Goal: Task Accomplishment & Management: Complete application form

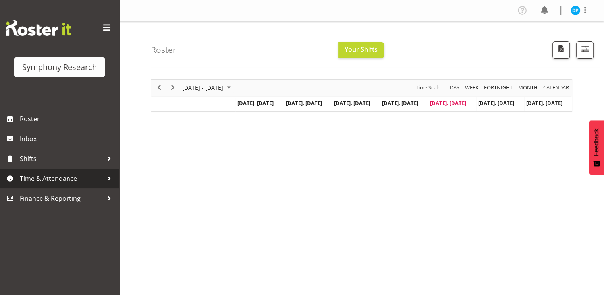
click at [43, 176] on span "Time & Attendance" at bounding box center [61, 178] width 83 height 12
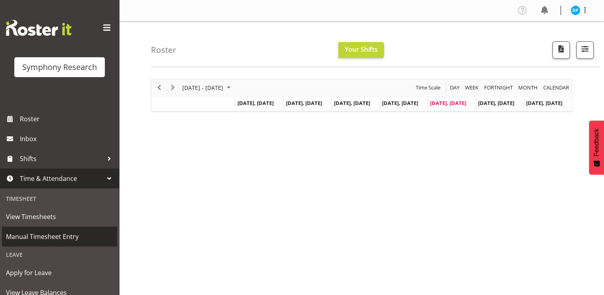
click at [41, 232] on span "Manual Timesheet Entry" at bounding box center [59, 236] width 107 height 12
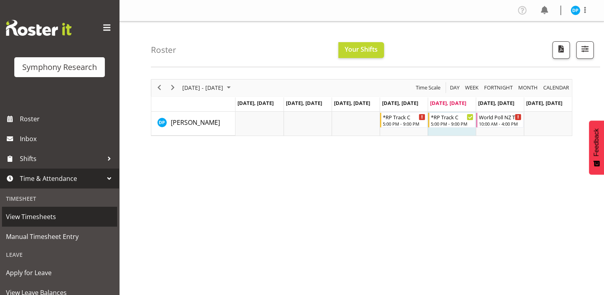
click at [38, 218] on span "View Timesheets" at bounding box center [59, 216] width 107 height 12
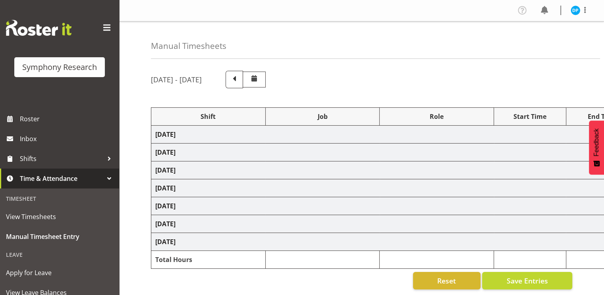
select select "17153"
select select "10239"
select select "47"
select select "17153"
select select "10239"
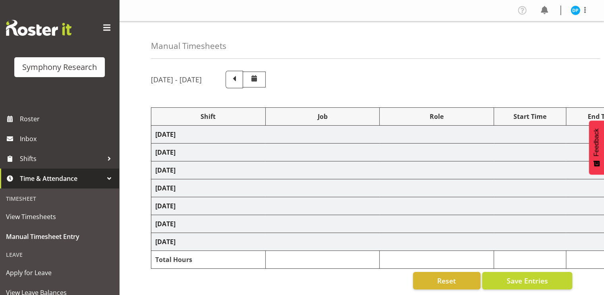
select select "47"
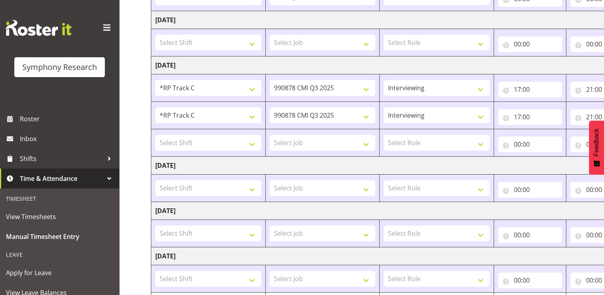
scroll to position [212, 0]
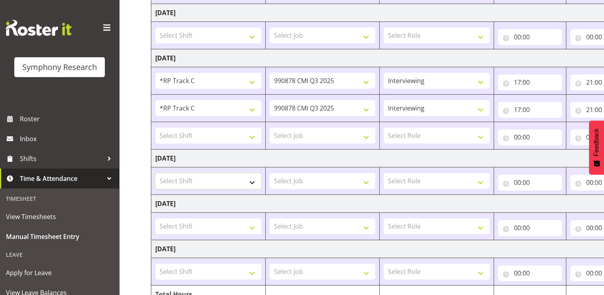
click at [251, 177] on select "Select Shift !!Project Briefing (Job to be assigned) !!Weekend Residential (Ros…" at bounding box center [208, 181] width 106 height 16
select select "17153"
click at [155, 173] on select "Select Shift !!Project Briefing (Job to be assigned) !!Weekend Residential (Ros…" at bounding box center [208, 181] width 106 height 16
click at [326, 181] on select "Select Job 550060 IF Admin 553492 World Poll Aus Wave 2 Main 2025 553500 BFM Ju…" at bounding box center [323, 181] width 106 height 16
select select "10239"
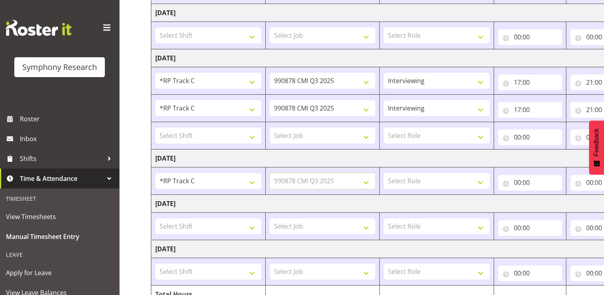
click at [270, 173] on select "Select Job 550060 IF Admin 553492 World Poll Aus Wave 2 Main 2025 553500 BFM Ju…" at bounding box center [323, 181] width 106 height 16
click at [406, 181] on select "Select Role Briefing Interviewing" at bounding box center [437, 181] width 106 height 16
select select "47"
click at [384, 173] on select "Select Role Briefing Interviewing" at bounding box center [437, 181] width 106 height 16
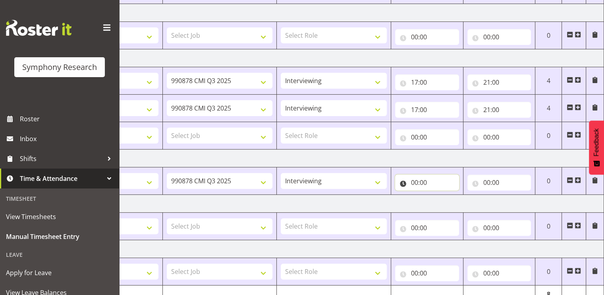
click at [416, 183] on input "00:00" at bounding box center [427, 182] width 64 height 16
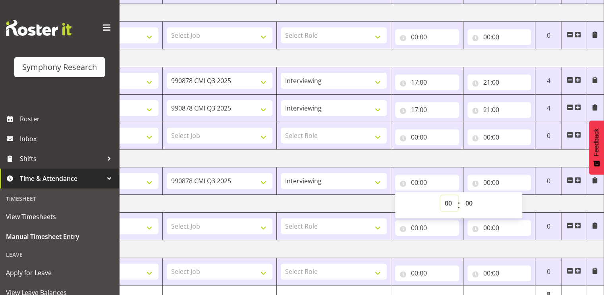
click at [445, 202] on select "00 01 02 03 04 05 06 07 08 09 10 11 12 13 14 15 16 17 18 19 20 21 22 23" at bounding box center [449, 203] width 18 height 16
select select "17"
click at [440, 195] on select "00 01 02 03 04 05 06 07 08 09 10 11 12 13 14 15 16 17 18 19 20 21 22 23" at bounding box center [449, 203] width 18 height 16
type input "17:00"
click at [488, 183] on input "00:00" at bounding box center [499, 182] width 64 height 16
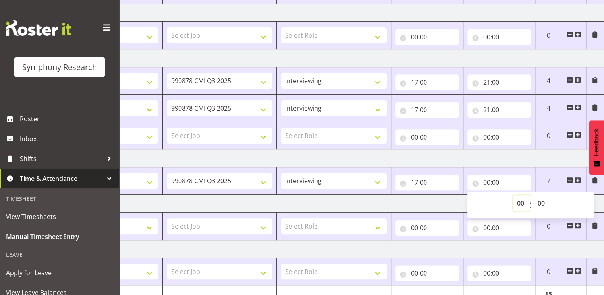
click at [519, 207] on select "00 01 02 03 04 05 06 07 08 09 10 11 12 13 14 15 16 17 18 19 20 21 22 23" at bounding box center [522, 203] width 18 height 16
select select "18"
click at [513, 195] on select "00 01 02 03 04 05 06 07 08 09 10 11 12 13 14 15 16 17 18 19 20 21 22 23" at bounding box center [522, 203] width 18 height 16
type input "18:00"
click at [522, 198] on select "00 01 02 03 04 05 06 07 08 09 10 11 12 13 14 15 16 17 18 19 20 21 22 23" at bounding box center [522, 203] width 18 height 16
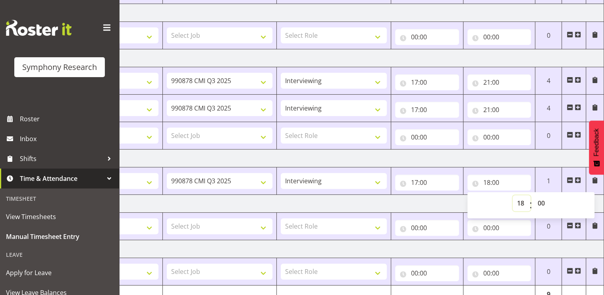
select select "21"
click at [513, 195] on select "00 01 02 03 04 05 06 07 08 09 10 11 12 13 14 15 16 17 18 19 20 21 22 23" at bounding box center [522, 203] width 18 height 16
type input "21:00"
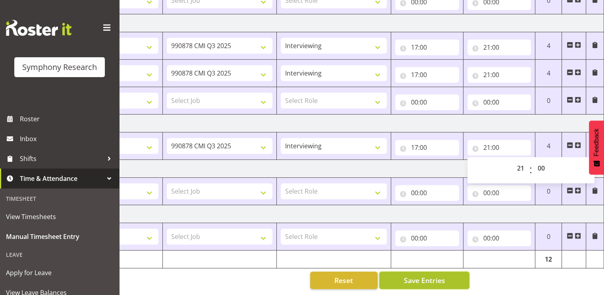
click at [418, 275] on span "Save Entries" at bounding box center [424, 280] width 41 height 10
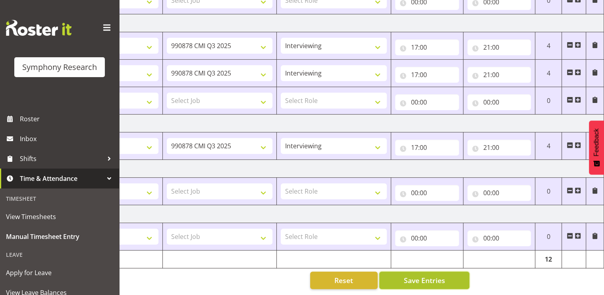
click at [419, 275] on span "Save Entries" at bounding box center [424, 280] width 41 height 10
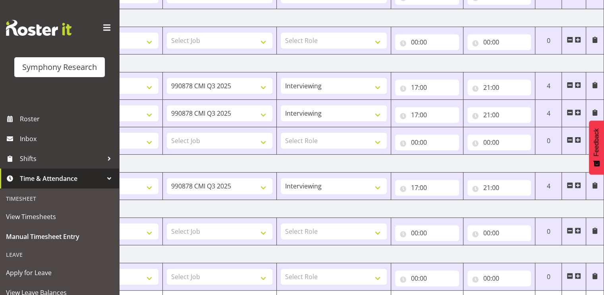
scroll to position [142, 0]
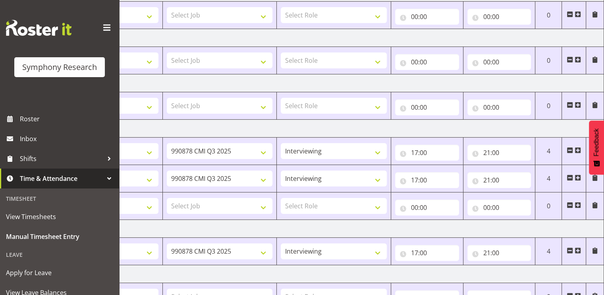
click at [570, 177] on span at bounding box center [570, 177] width 6 height 6
type input "00:00"
select select
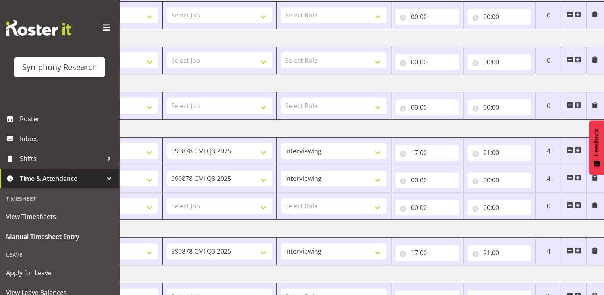
select select
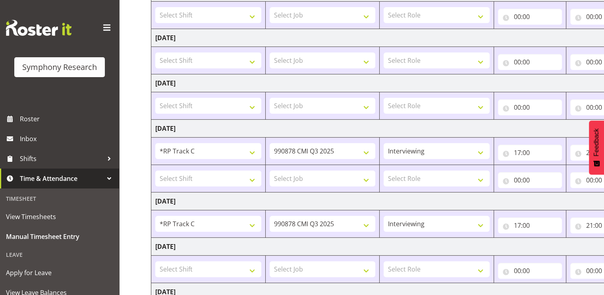
scroll to position [224, 0]
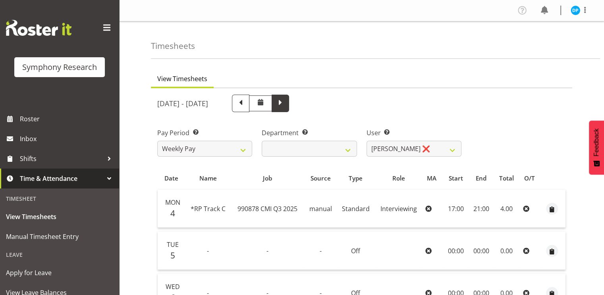
click at [286, 102] on span at bounding box center [280, 102] width 10 height 10
select select
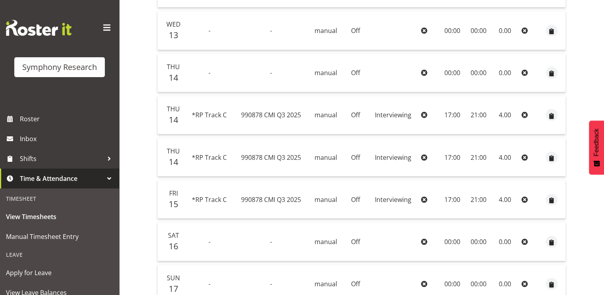
scroll to position [265, 0]
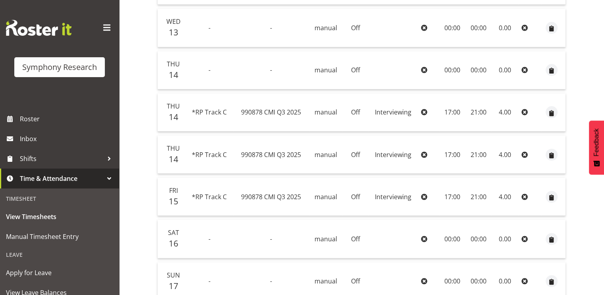
click at [525, 110] on icon at bounding box center [524, 112] width 6 height 6
click at [554, 112] on span "button" at bounding box center [551, 112] width 9 height 9
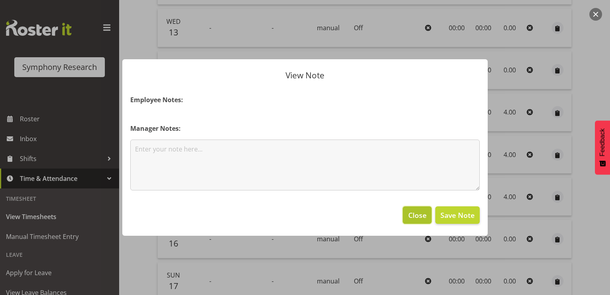
click at [415, 214] on span "Close" at bounding box center [417, 215] width 18 height 10
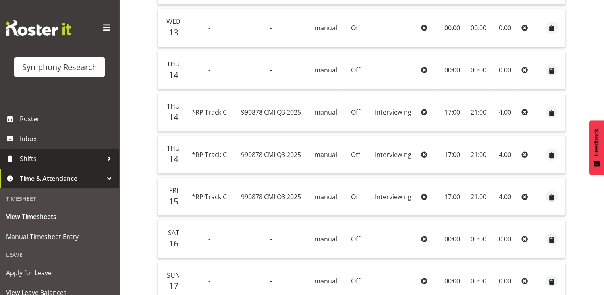
click at [32, 158] on span "Shifts" at bounding box center [61, 159] width 83 height 12
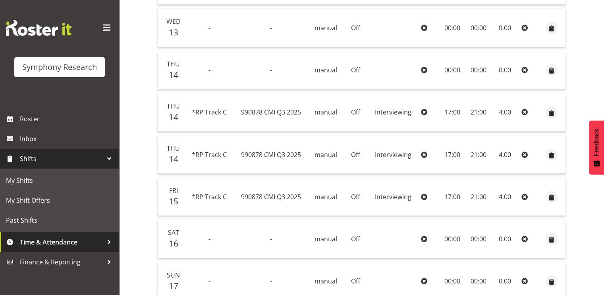
click at [40, 242] on span "Time & Attendance" at bounding box center [61, 242] width 83 height 12
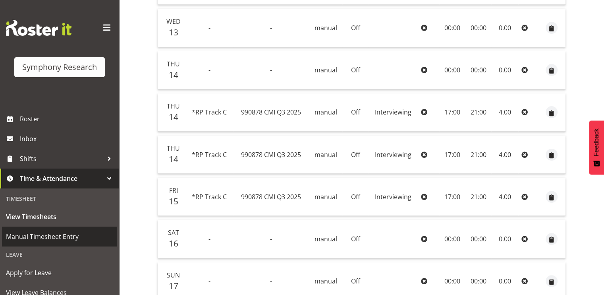
click at [41, 240] on span "Manual Timesheet Entry" at bounding box center [59, 236] width 107 height 12
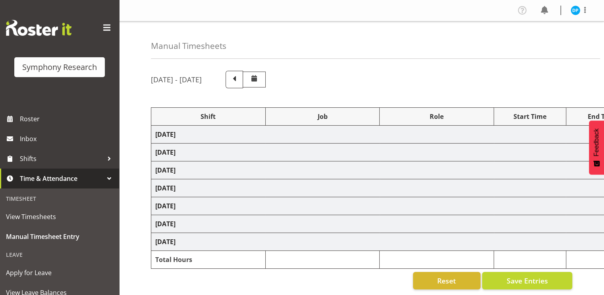
select select "17153"
select select "10239"
select select "47"
select select "17153"
select select "10239"
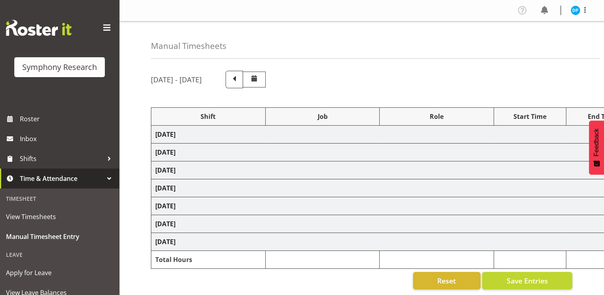
select select "47"
select select "17153"
select select "10239"
select select "47"
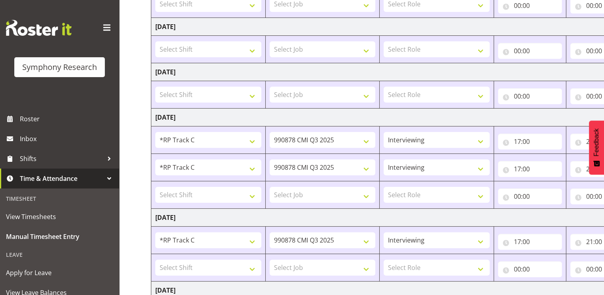
scroll to position [0, 103]
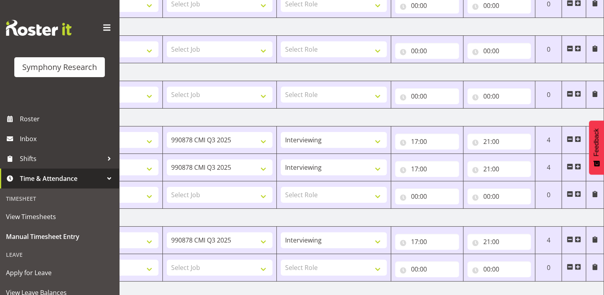
click at [572, 138] on span at bounding box center [570, 139] width 6 height 6
type input "00:00"
select select
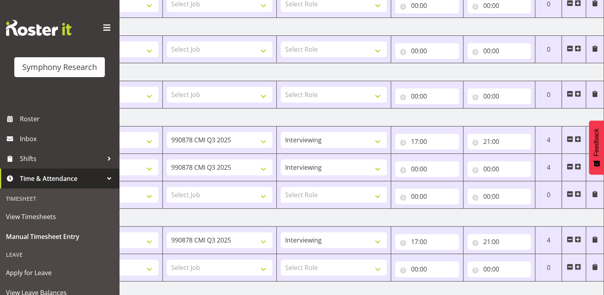
select select
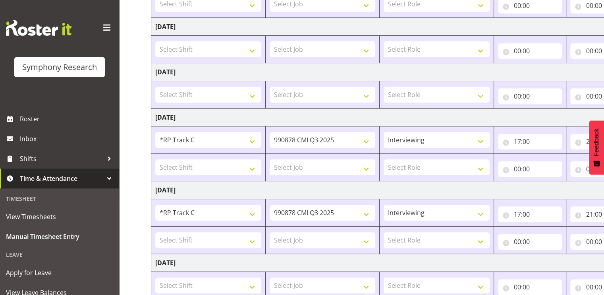
scroll to position [251, 0]
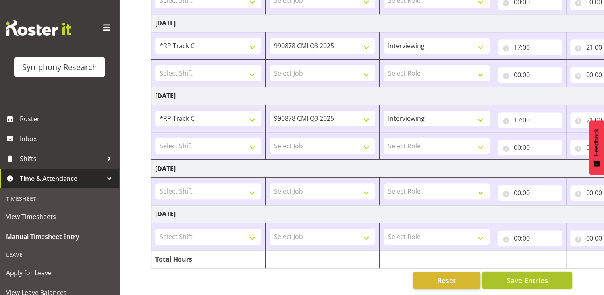
click at [532, 275] on span "Save Entries" at bounding box center [526, 280] width 41 height 10
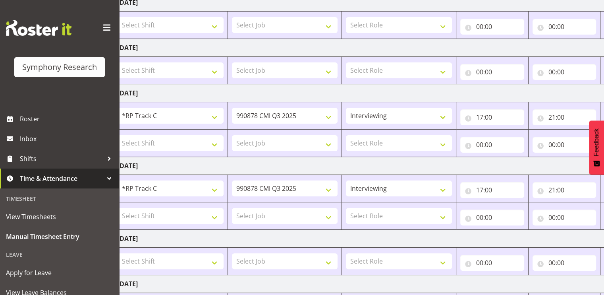
scroll to position [0, 103]
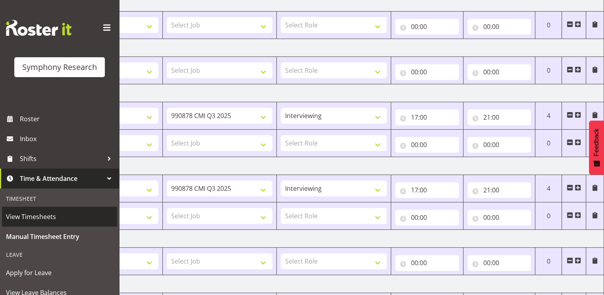
click at [14, 220] on span "View Timesheets" at bounding box center [59, 216] width 107 height 12
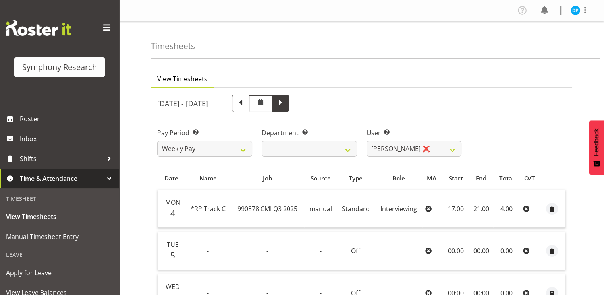
click at [286, 104] on span at bounding box center [280, 102] width 10 height 10
select select
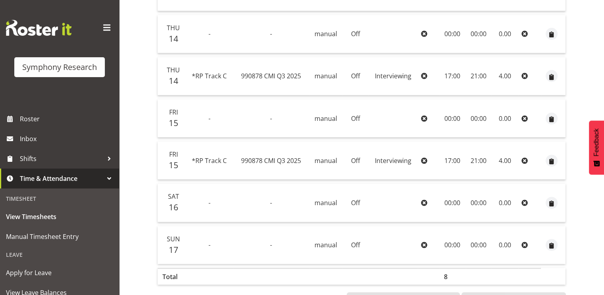
scroll to position [331, 0]
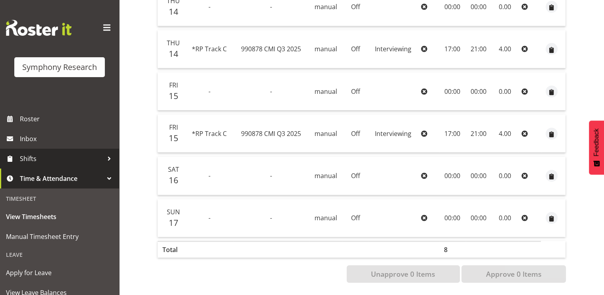
click at [55, 158] on span "Shifts" at bounding box center [61, 159] width 83 height 12
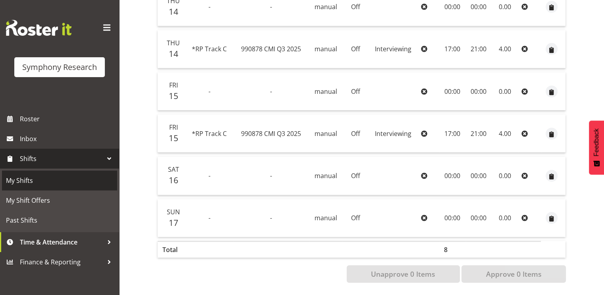
click at [41, 183] on span "My Shifts" at bounding box center [59, 180] width 107 height 12
